Goal: Task Accomplishment & Management: Use online tool/utility

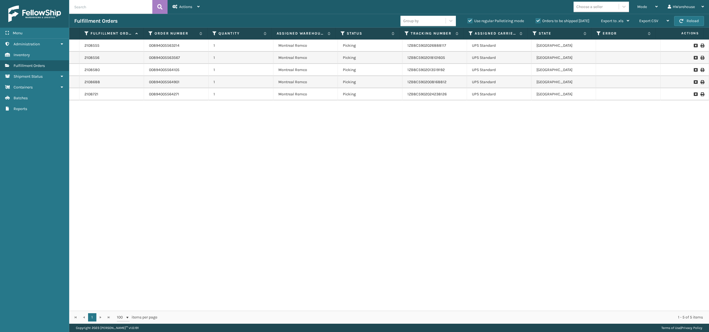
click at [246, 241] on div "2108555 00894005563214 1 [GEOGRAPHIC_DATA] Remco Picking 1ZB8C5902026888117 UPS…" at bounding box center [388, 176] width 639 height 272
click at [48, 9] on img at bounding box center [34, 14] width 53 height 17
click at [649, 8] on div "Mode" at bounding box center [647, 7] width 20 height 14
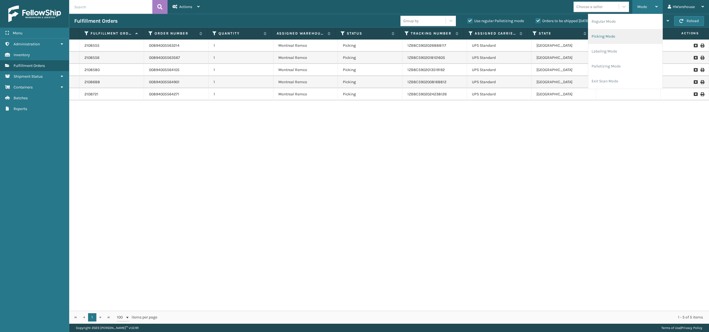
click at [607, 37] on li "Picking Mode" at bounding box center [625, 36] width 74 height 15
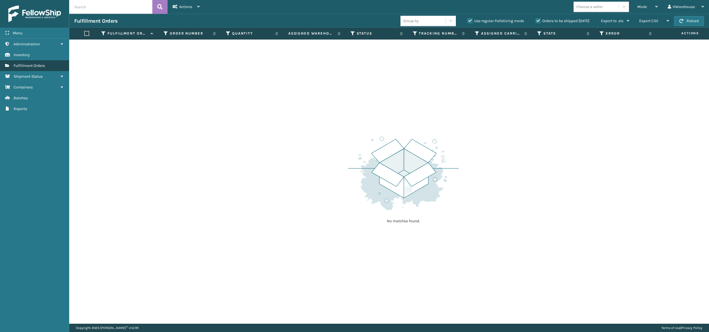
click at [33, 67] on span "Fulfillment Orders" at bounding box center [29, 65] width 31 height 5
click at [85, 33] on label at bounding box center [86, 33] width 5 height 5
click at [84, 33] on input "checkbox" at bounding box center [84, 34] width 0 height 4
checkbox input "true"
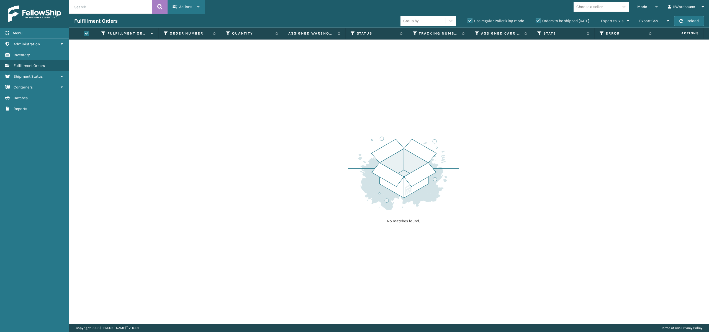
click at [192, 4] on div "Actions" at bounding box center [185, 7] width 27 height 14
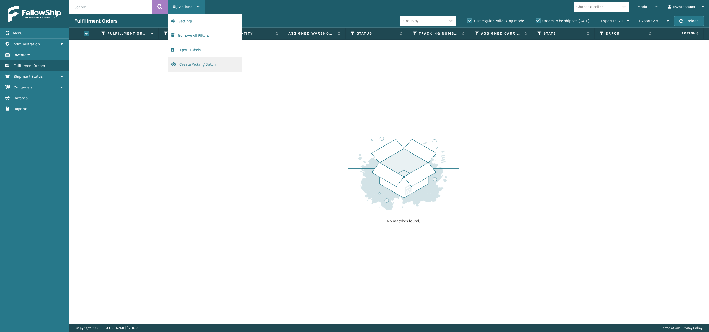
click at [203, 69] on button "Create Picking Batch" at bounding box center [205, 64] width 74 height 14
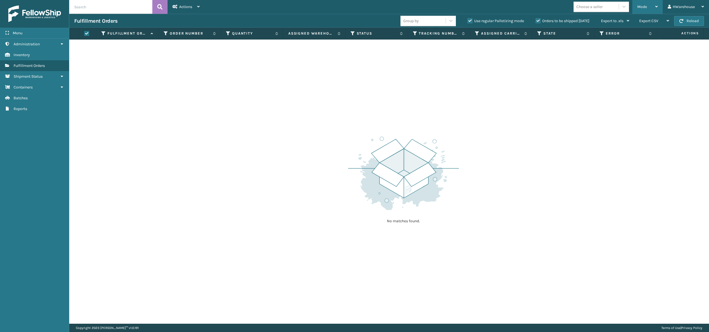
click at [656, 9] on div "Mode" at bounding box center [647, 7] width 20 height 14
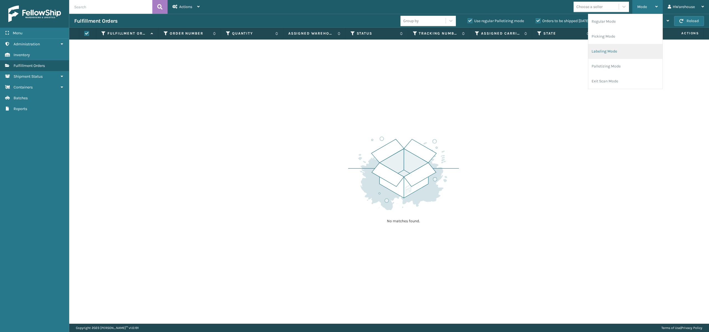
click at [605, 55] on li "Labeling Mode" at bounding box center [625, 51] width 74 height 15
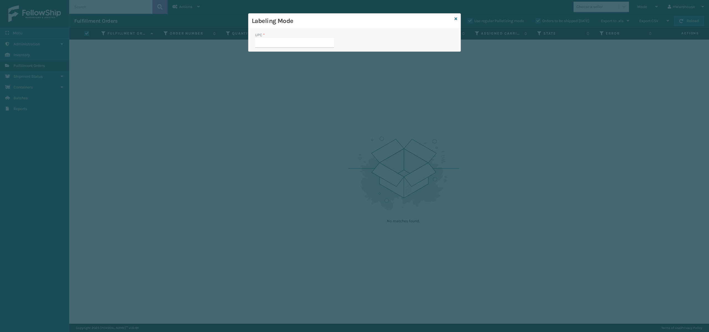
click at [333, 42] on input "UPC *" at bounding box center [294, 43] width 79 height 10
click at [358, 37] on div "UPC *" at bounding box center [354, 40] width 212 height 23
click at [456, 16] on link at bounding box center [455, 19] width 3 height 6
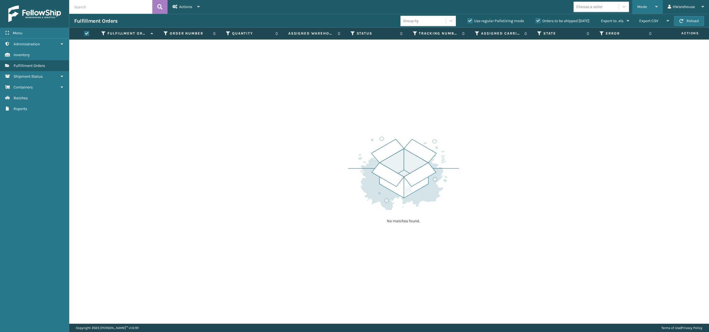
click at [651, 7] on div "Mode" at bounding box center [647, 7] width 20 height 14
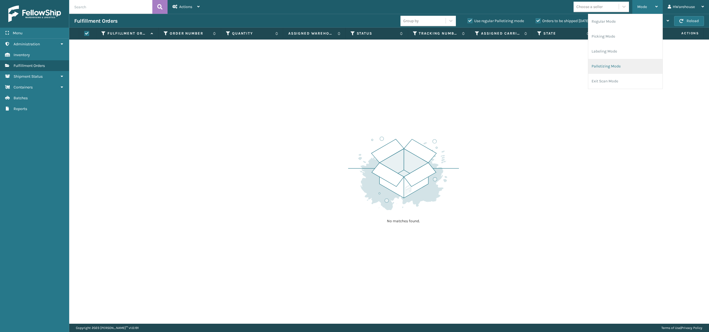
click at [623, 68] on li "Palletizing Mode" at bounding box center [625, 66] width 74 height 15
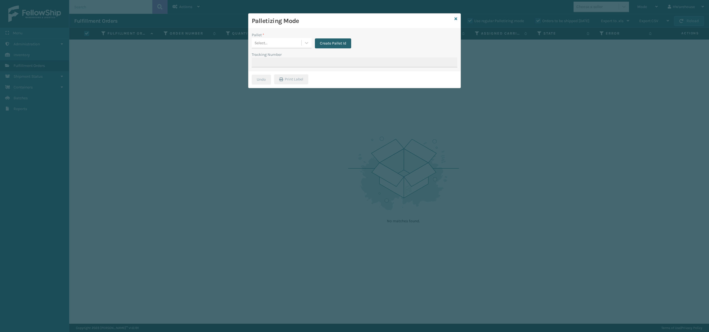
click at [337, 45] on button "Create Pallet Id" at bounding box center [333, 43] width 36 height 10
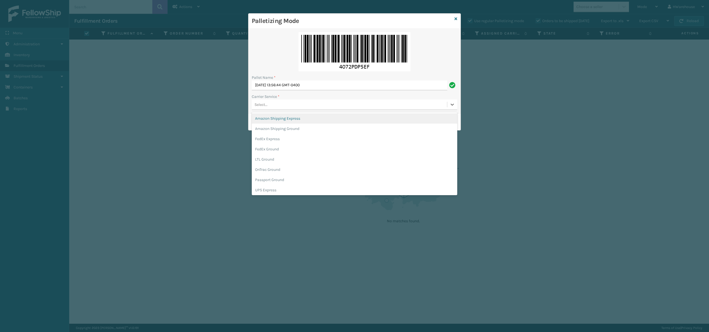
click at [278, 107] on div "Select..." at bounding box center [349, 104] width 195 height 9
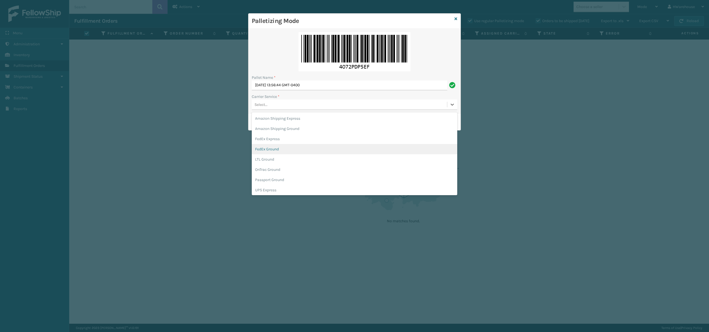
scroll to position [32, 0]
click at [282, 170] on div "UPS Ground" at bounding box center [354, 169] width 205 height 10
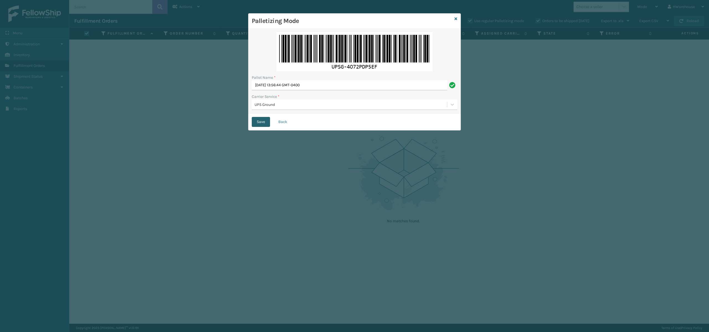
click at [265, 123] on button "Save" at bounding box center [261, 122] width 18 height 10
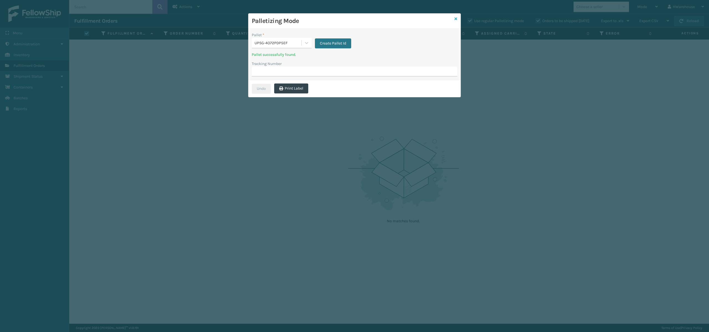
click at [455, 18] on icon at bounding box center [455, 19] width 3 height 4
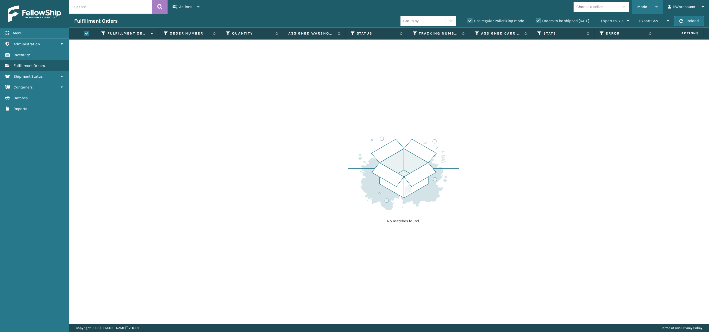
click at [650, 1] on div "Mode" at bounding box center [647, 7] width 20 height 14
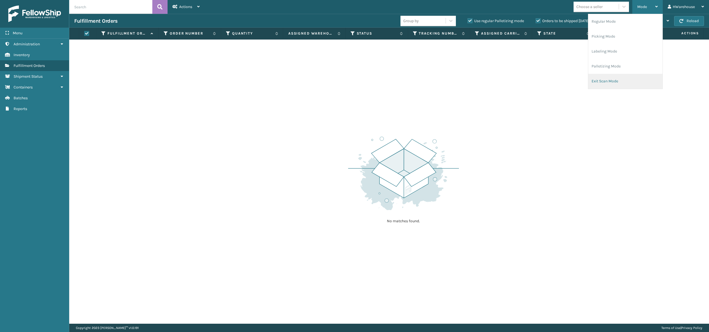
click at [611, 82] on li "Exit Scan Mode" at bounding box center [625, 81] width 74 height 15
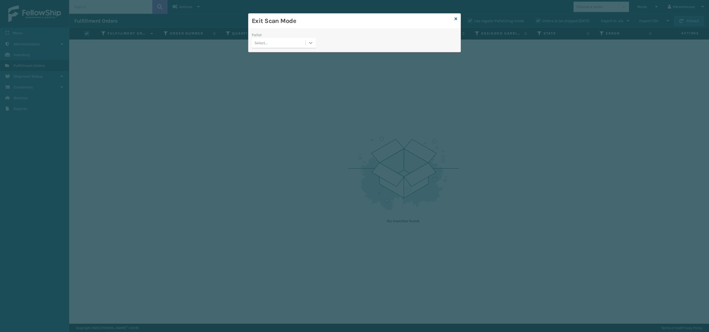
click at [314, 44] on div at bounding box center [311, 43] width 10 height 10
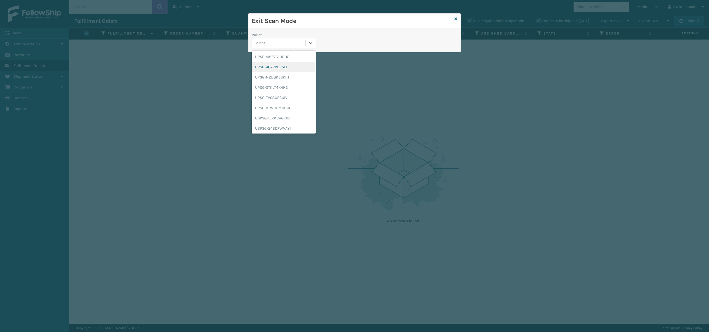
click at [286, 67] on div "UPSG-4O72PDP5EF" at bounding box center [284, 67] width 64 height 10
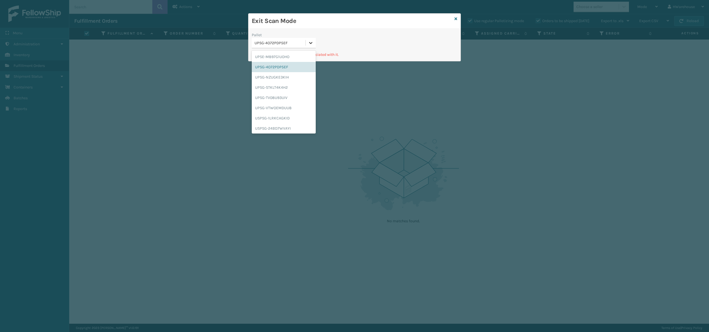
click at [311, 44] on icon at bounding box center [311, 43] width 6 height 6
click at [290, 78] on div "UPSG-NZUGKE3KIH" at bounding box center [284, 77] width 64 height 10
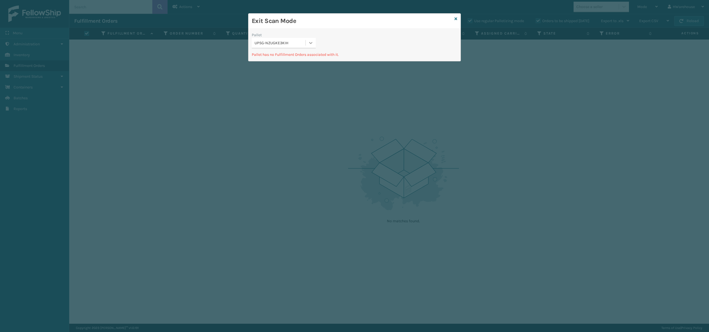
click at [309, 47] on div at bounding box center [311, 43] width 10 height 10
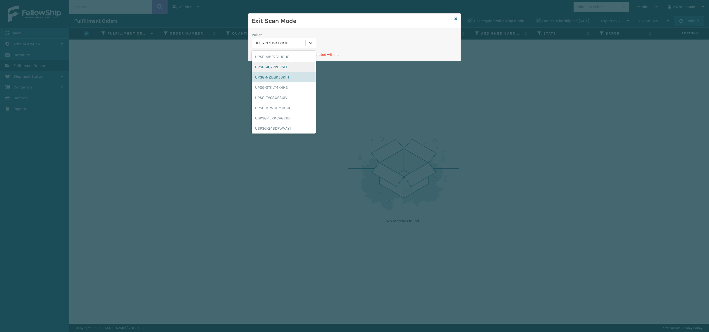
click at [295, 70] on div "UPSG-4O72PDP5EF" at bounding box center [284, 67] width 64 height 10
